Goal: Task Accomplishment & Management: Manage account settings

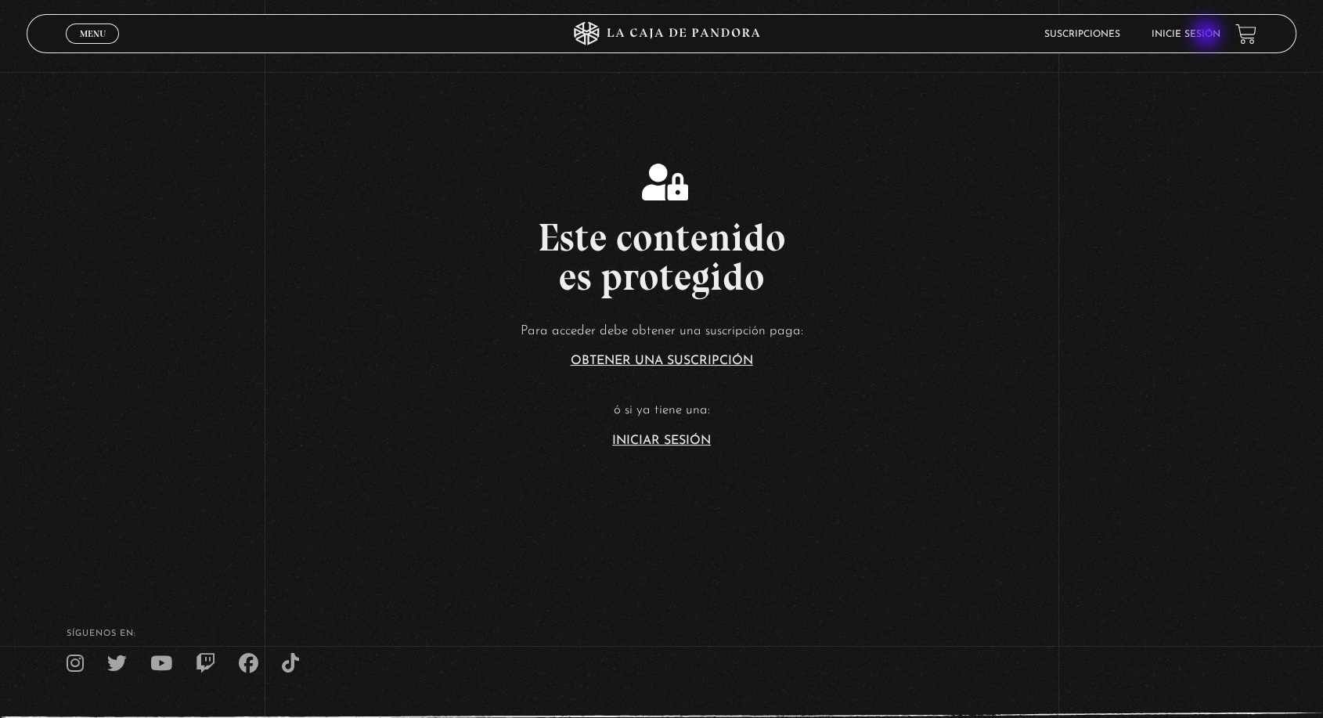
click at [1208, 35] on link "Inicie sesión" at bounding box center [1185, 34] width 69 height 9
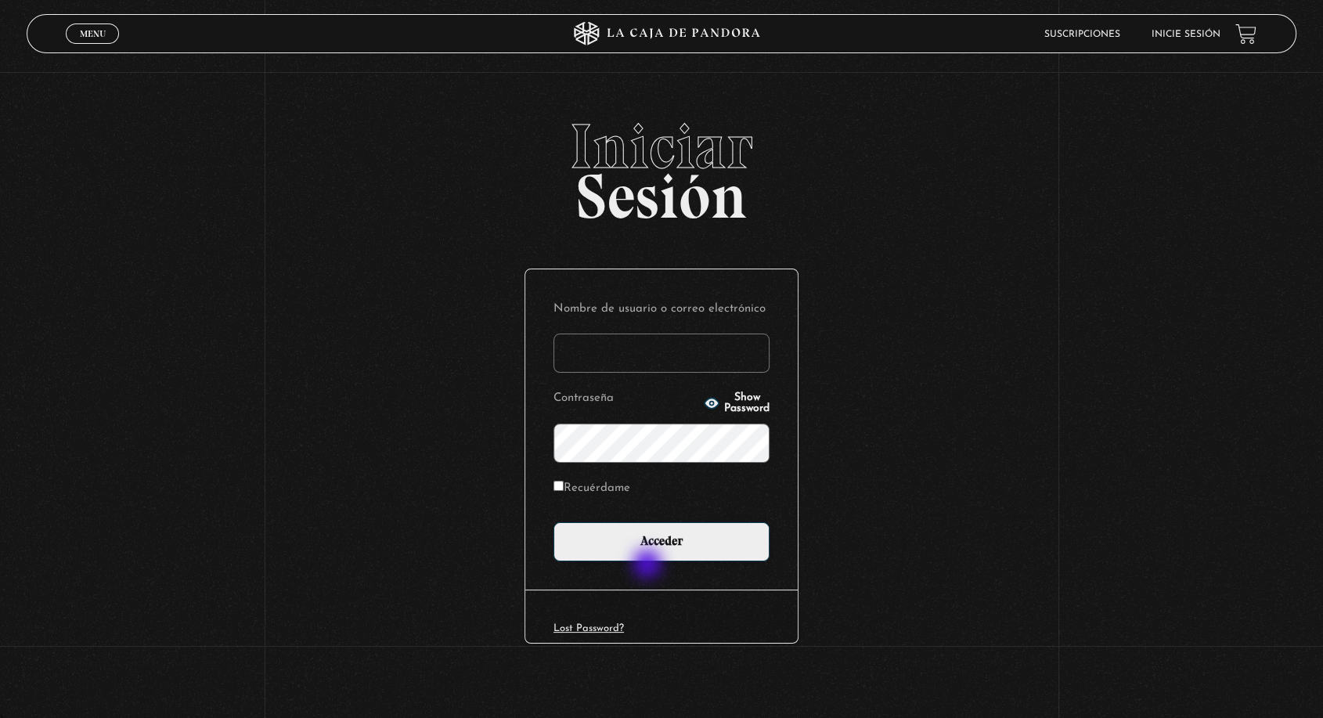
type input "[PERSON_NAME][EMAIL_ADDRESS][DOMAIN_NAME]"
click at [651, 561] on div "Nombre de usuario o correo electrónico angie.fallas@shaancr.com Contraseña Show…" at bounding box center [661, 429] width 272 height 321
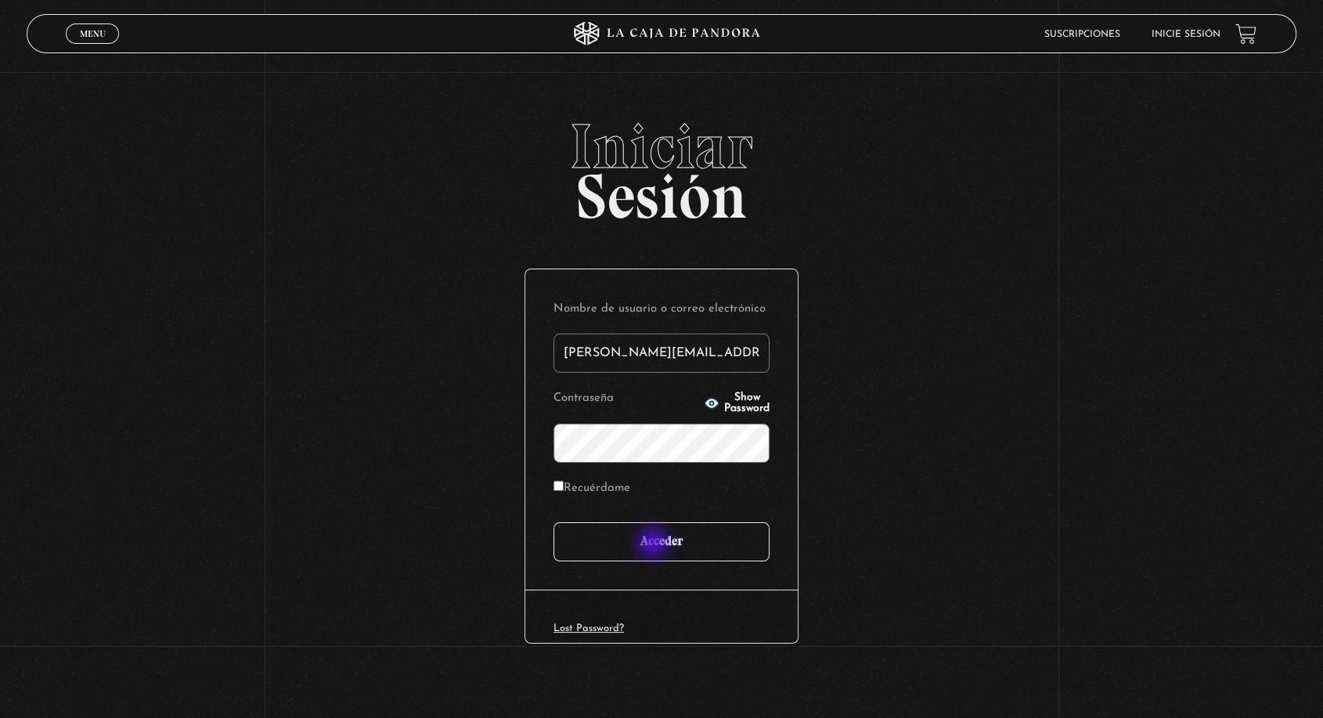
click at [655, 543] on input "Acceder" at bounding box center [662, 541] width 216 height 39
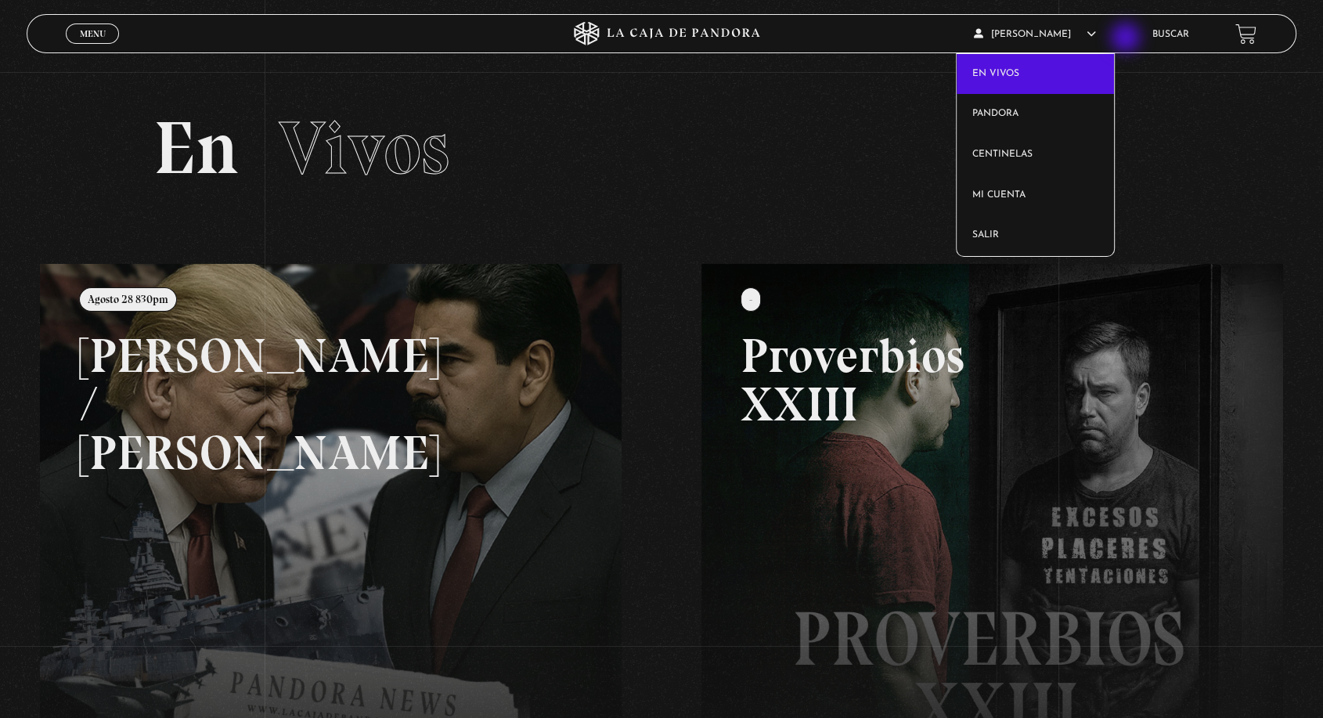
drag, startPoint x: 1127, startPoint y: 39, endPoint x: 1084, endPoint y: 60, distance: 48.3
click at [1127, 39] on article "Angie Fallas Agüero En vivos Pandora Centinelas Mi cuenta Salir" at bounding box center [1052, 34] width 159 height 37
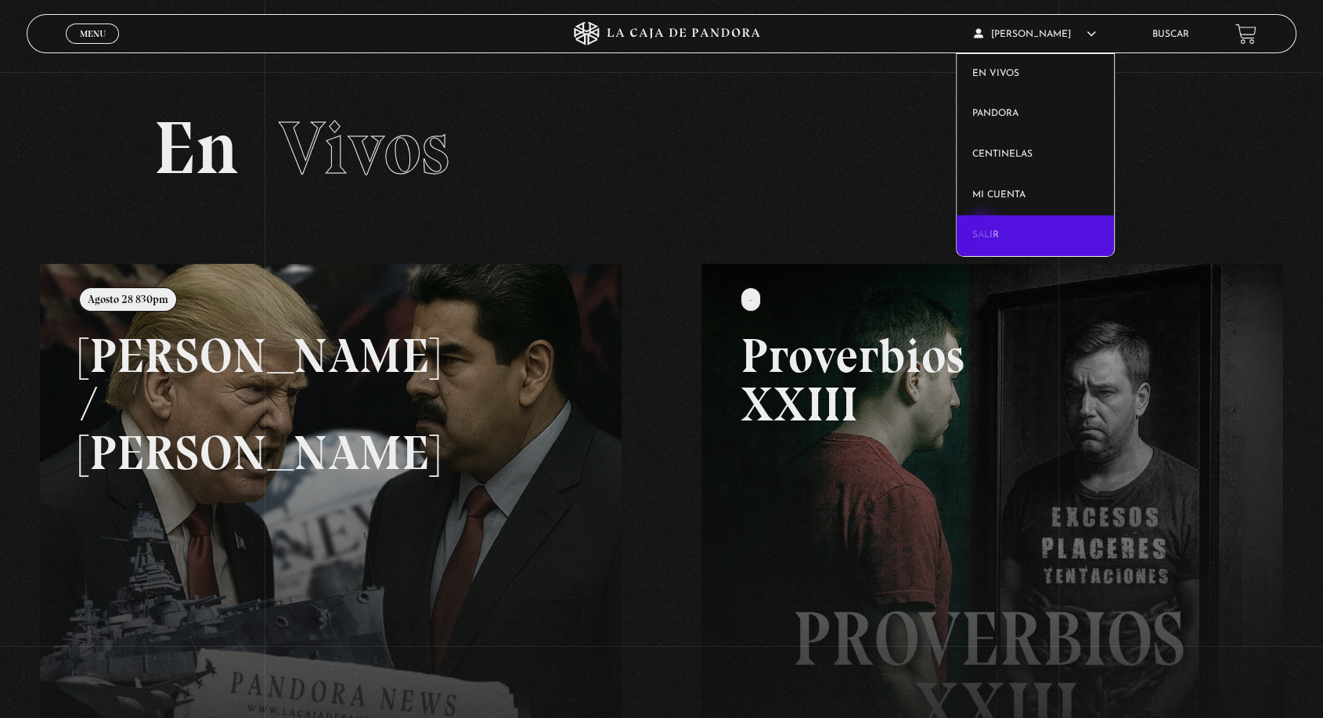
click at [983, 232] on link "Salir" at bounding box center [1035, 235] width 157 height 41
